Goal: Task Accomplishment & Management: Use online tool/utility

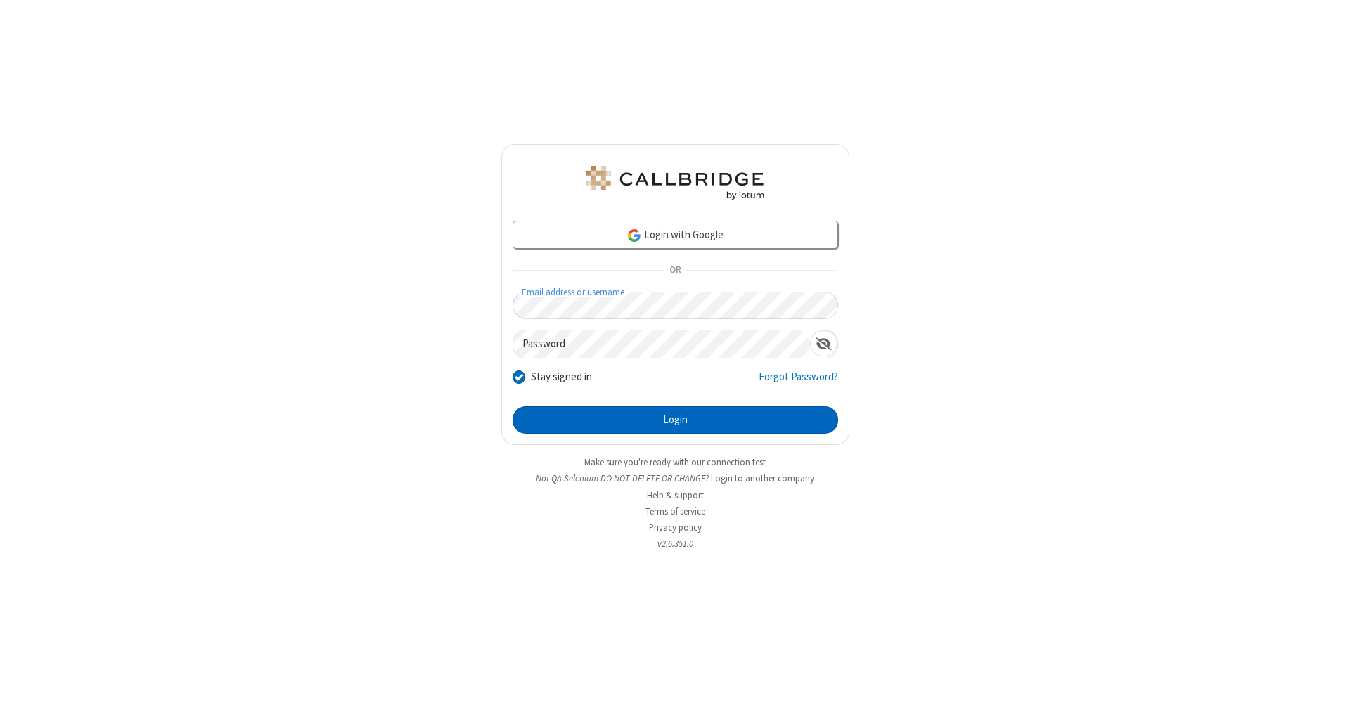
click at [675, 420] on button "Login" at bounding box center [676, 420] width 326 height 28
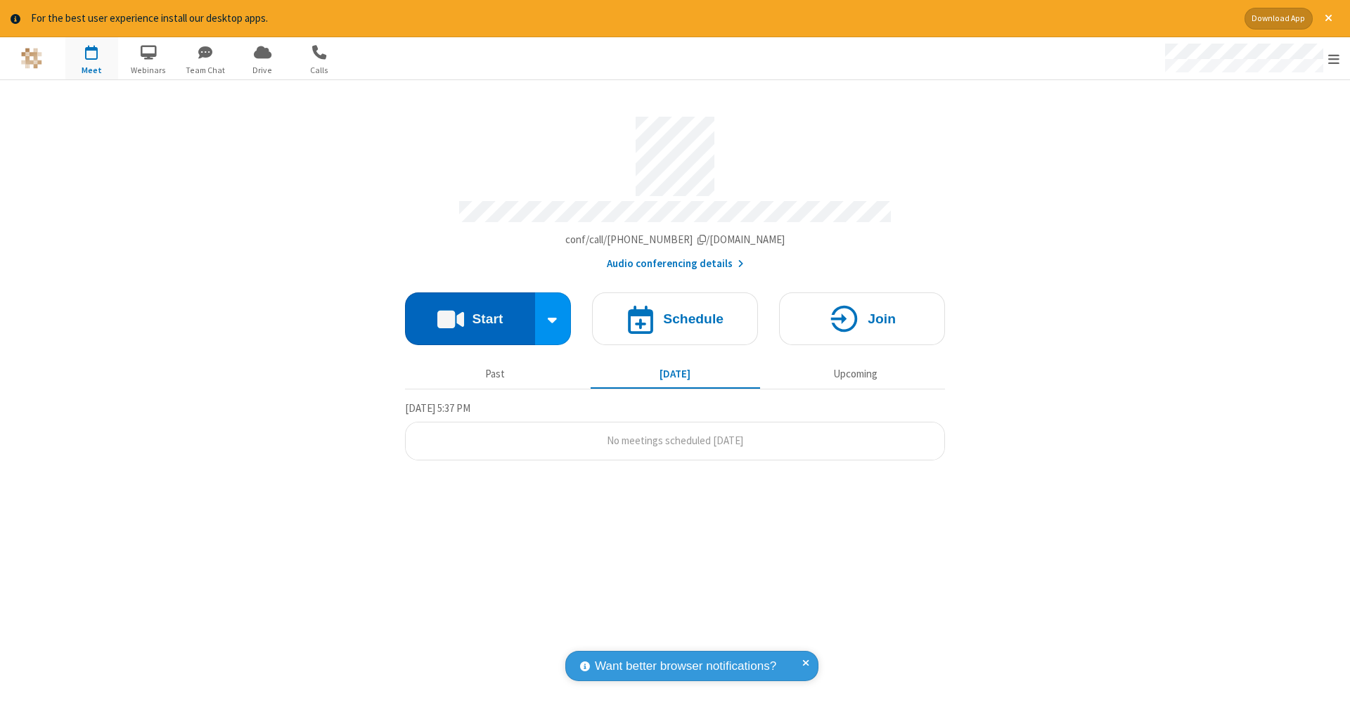
click at [470, 311] on button "Start" at bounding box center [470, 318] width 130 height 53
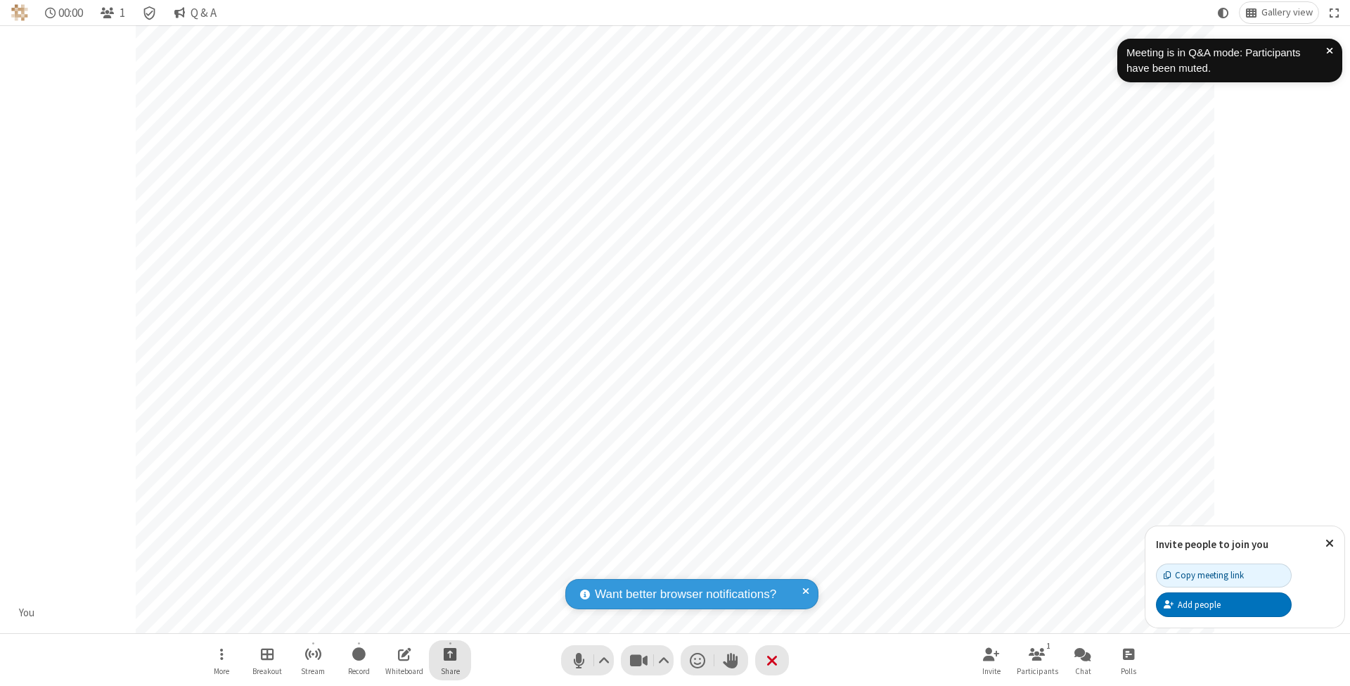
click at [449, 653] on span "Start sharing" at bounding box center [450, 654] width 13 height 18
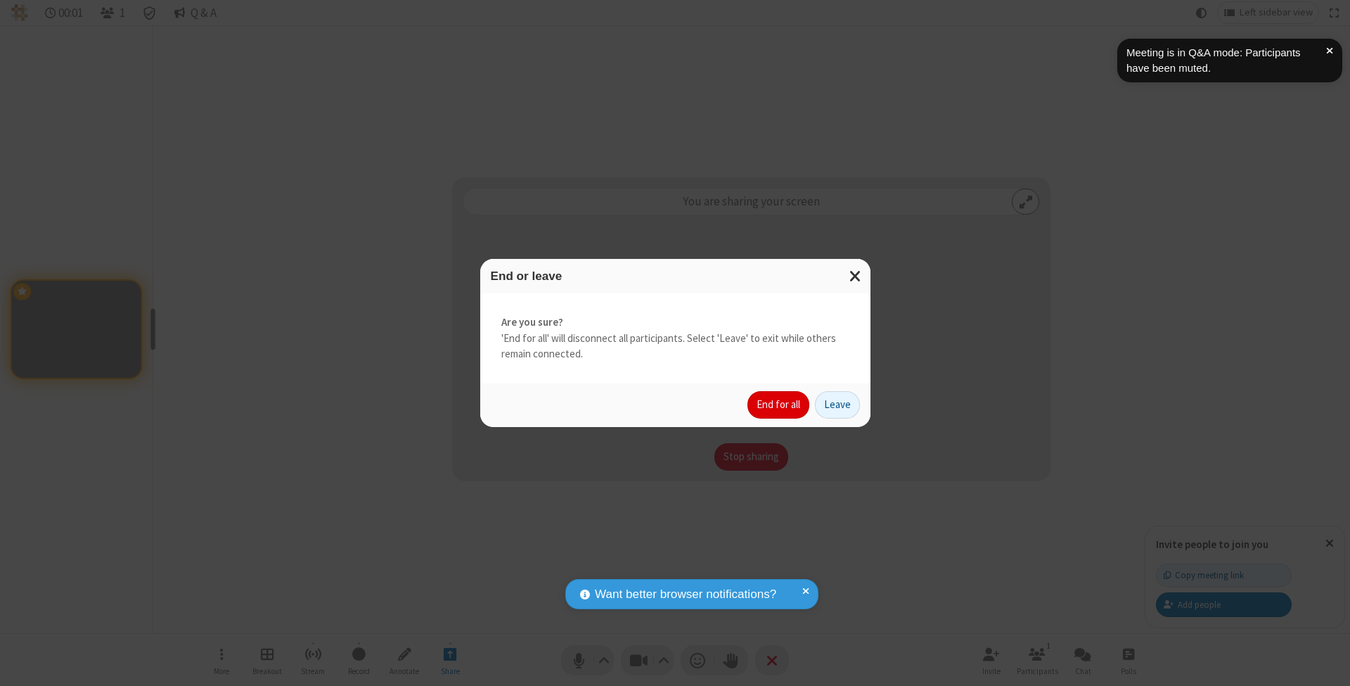
click at [779, 404] on button "End for all" at bounding box center [778, 405] width 62 height 28
